Goal: Task Accomplishment & Management: Manage account settings

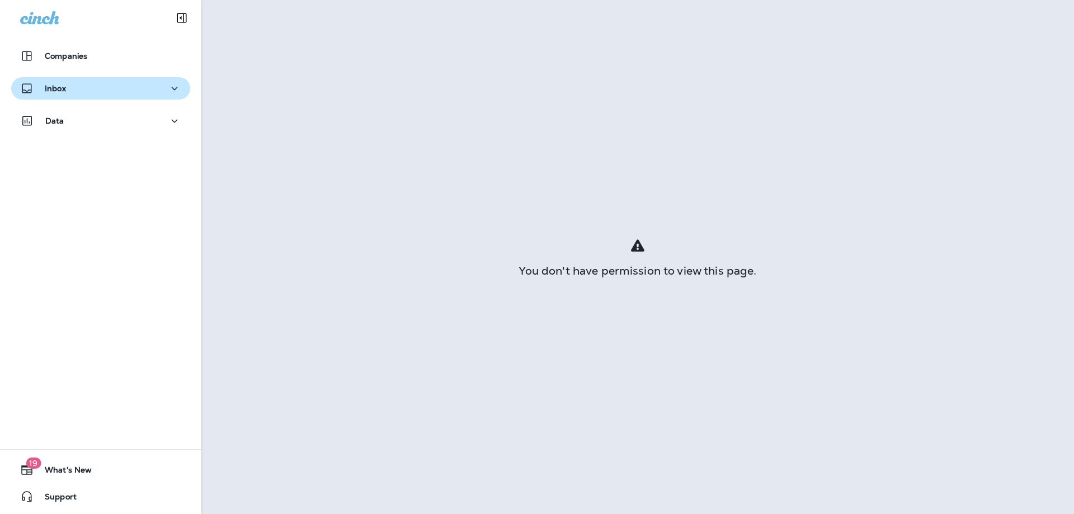
click at [75, 85] on div "Inbox" at bounding box center [100, 89] width 161 height 14
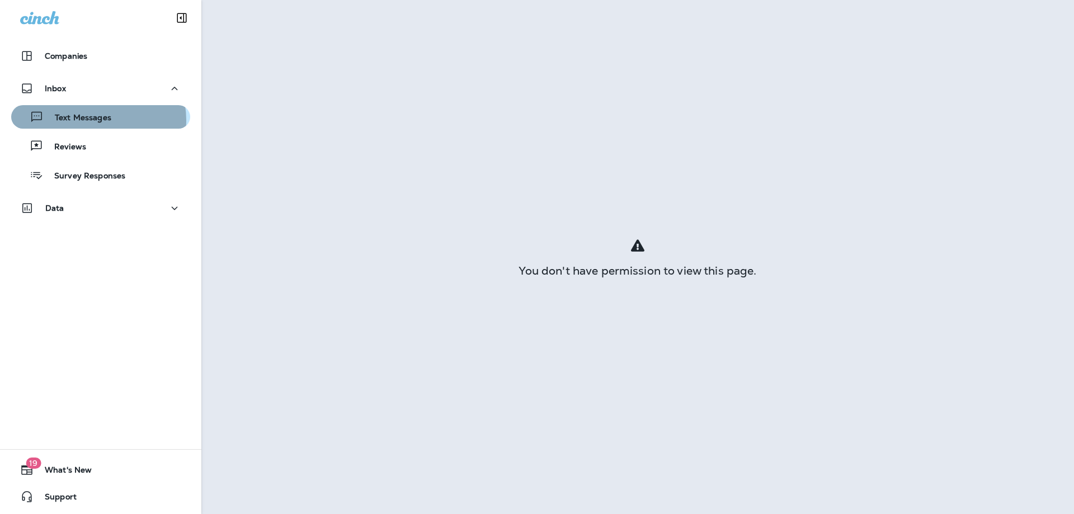
click at [89, 120] on p "Text Messages" at bounding box center [78, 118] width 68 height 11
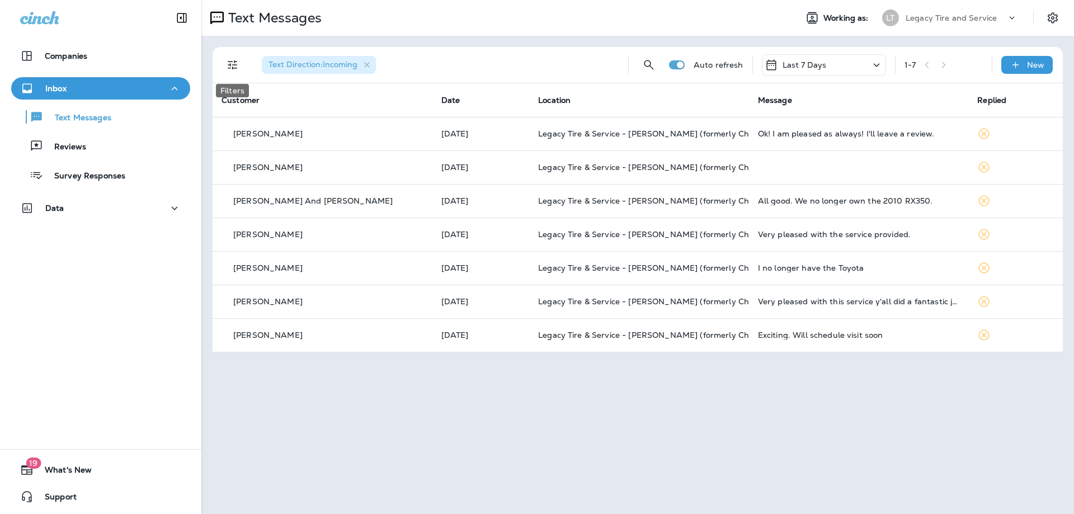
click at [227, 65] on icon "Filters" at bounding box center [232, 64] width 13 height 13
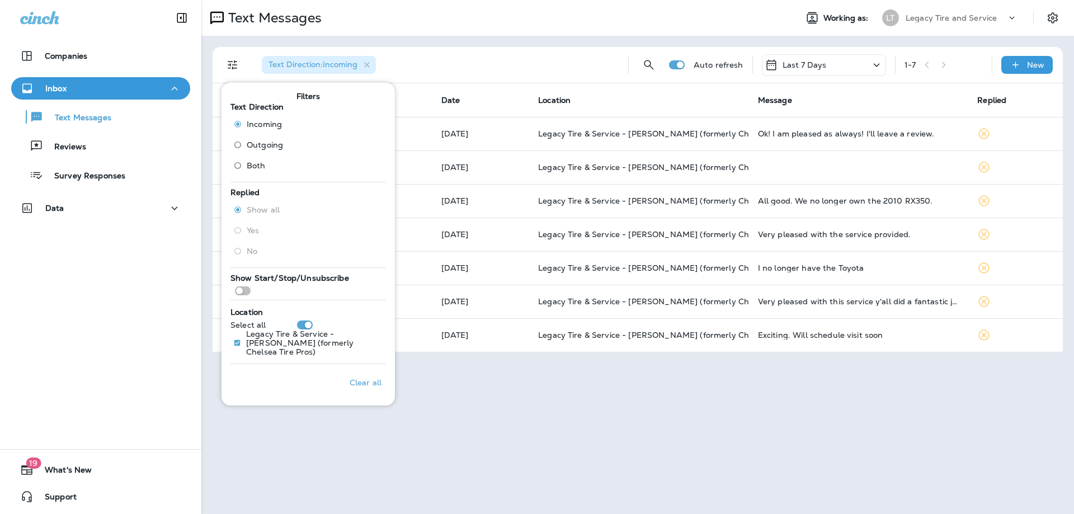
click at [257, 169] on span "Both" at bounding box center [256, 165] width 19 height 9
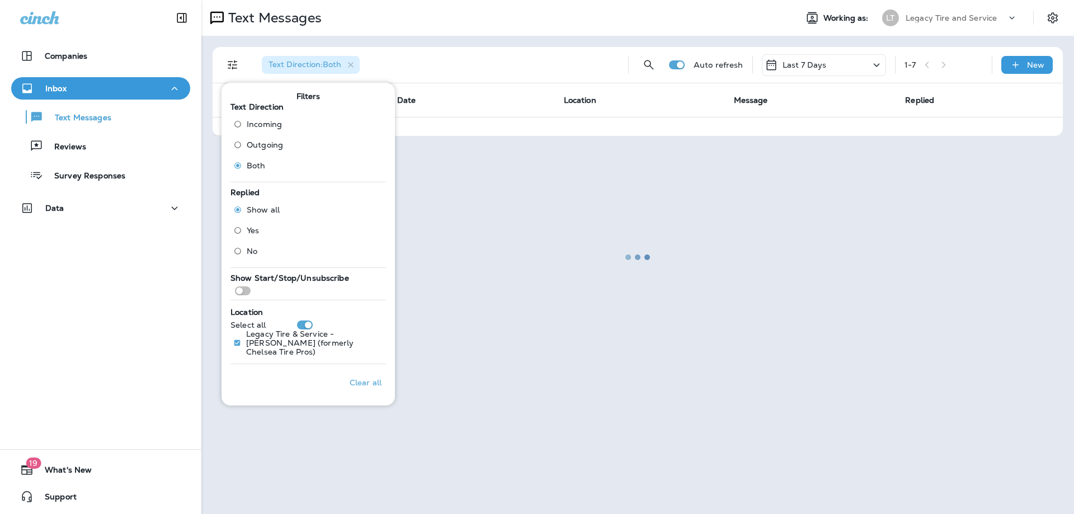
click at [471, 54] on div at bounding box center [637, 257] width 870 height 512
